Goal: Transaction & Acquisition: Purchase product/service

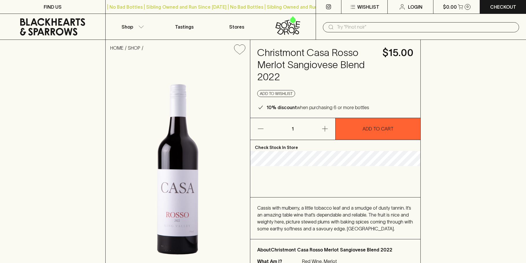
scroll to position [29, 0]
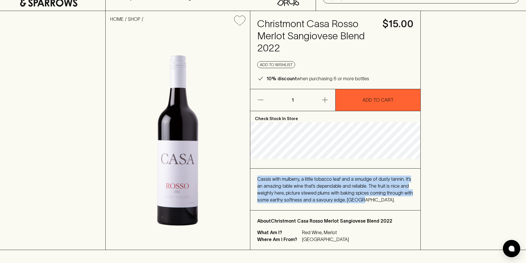
drag, startPoint x: 366, startPoint y: 197, endPoint x: 257, endPoint y: 180, distance: 111.2
click at [257, 180] on div "Cassis with mulberry, a little tobacco leaf and a smudge of dusty tannin. It’s …" at bounding box center [335, 190] width 170 height 42
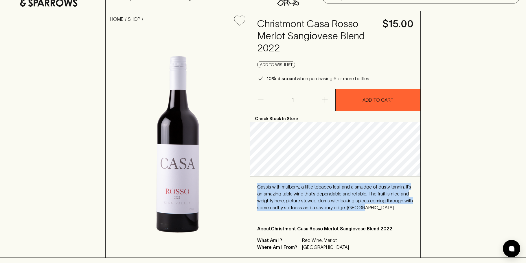
copy span "Cassis with mulberry, a little tobacco leaf and a smudge of dusty tannin. It’s …"
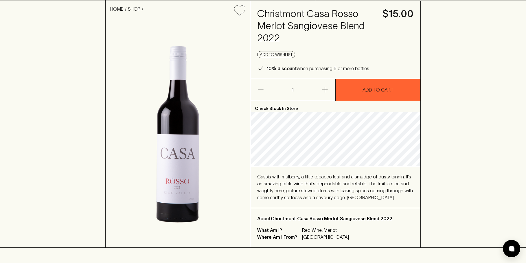
scroll to position [29, 0]
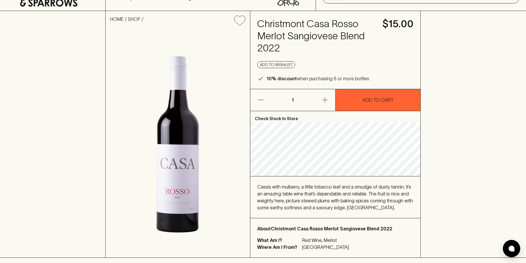
drag, startPoint x: 257, startPoint y: 90, endPoint x: 225, endPoint y: 47, distance: 53.1
click at [257, 90] on button "button" at bounding box center [268, 100] width 36 height 22
